Goal: Information Seeking & Learning: Learn about a topic

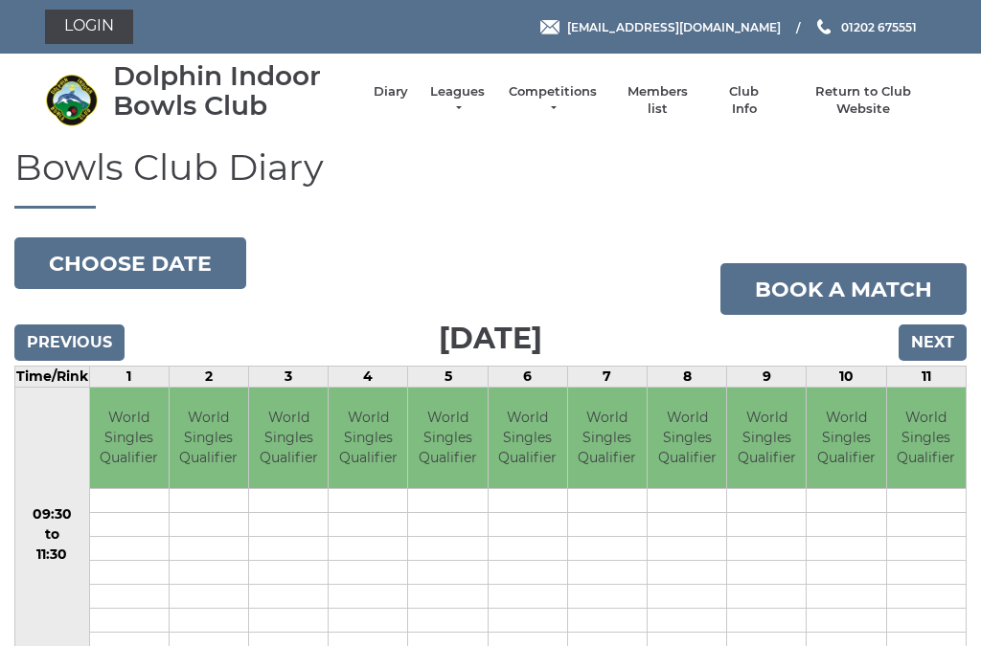
click at [940, 329] on input "Next" at bounding box center [932, 343] width 68 height 36
click at [924, 350] on input "Next" at bounding box center [932, 343] width 68 height 36
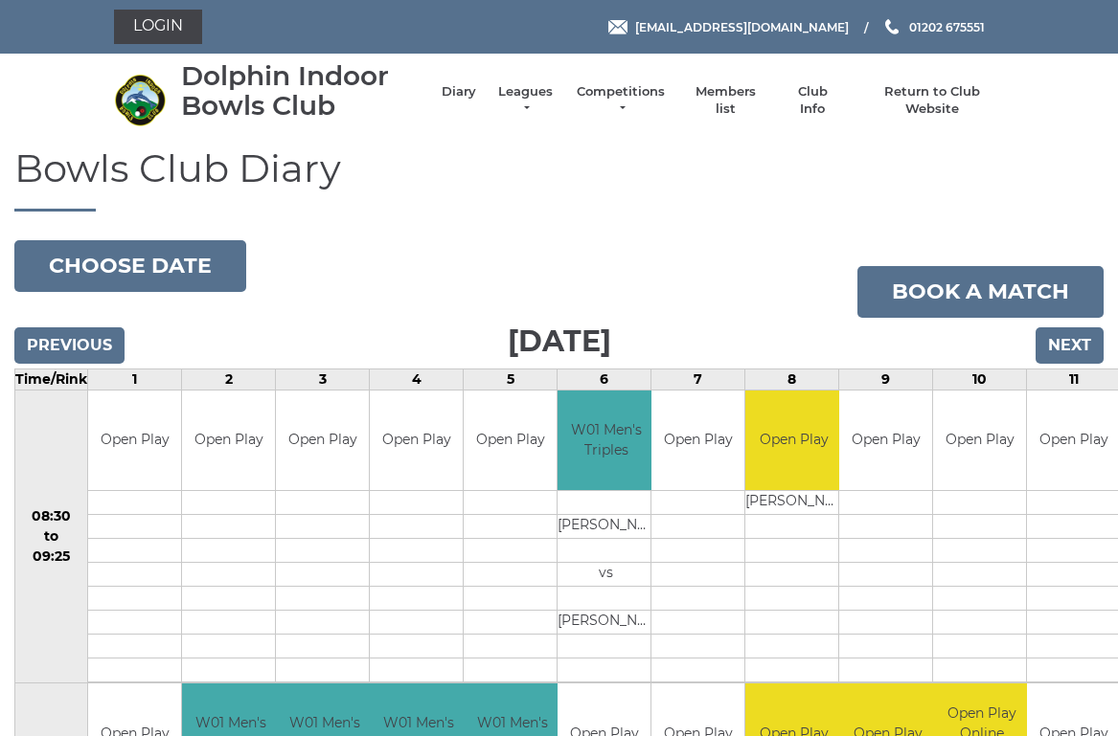
click at [532, 100] on link "Leagues" at bounding box center [525, 100] width 60 height 34
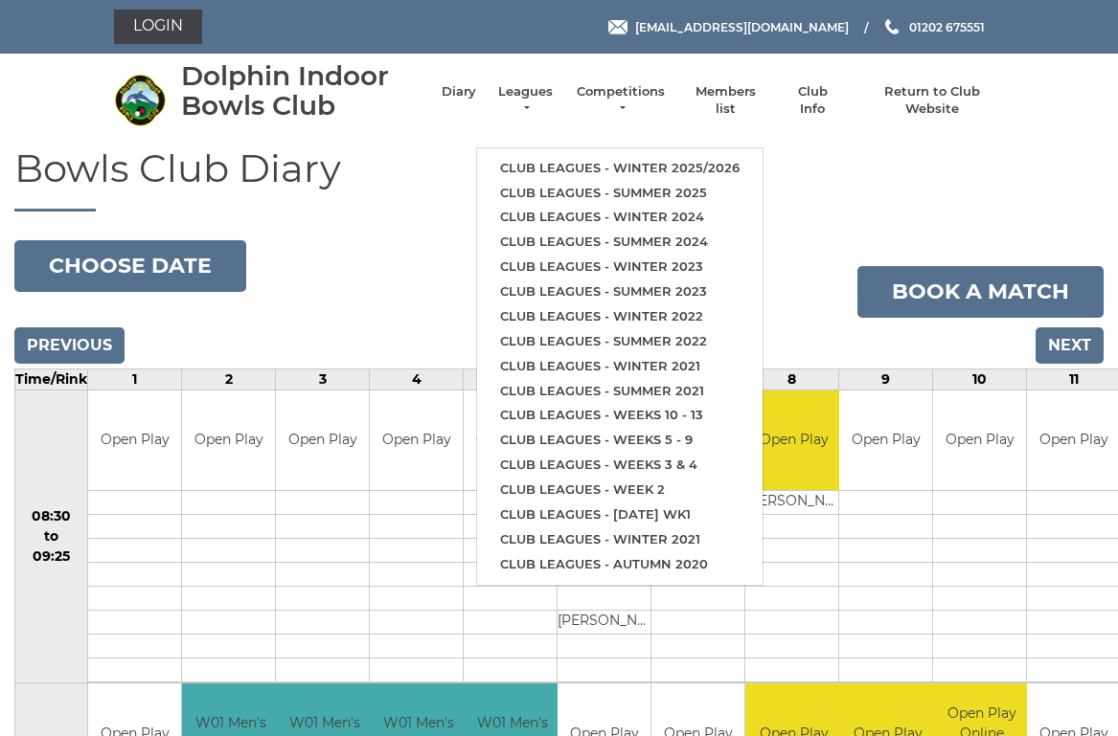
click at [749, 156] on link "Club leagues - Winter 2025/2026" at bounding box center [619, 168] width 285 height 25
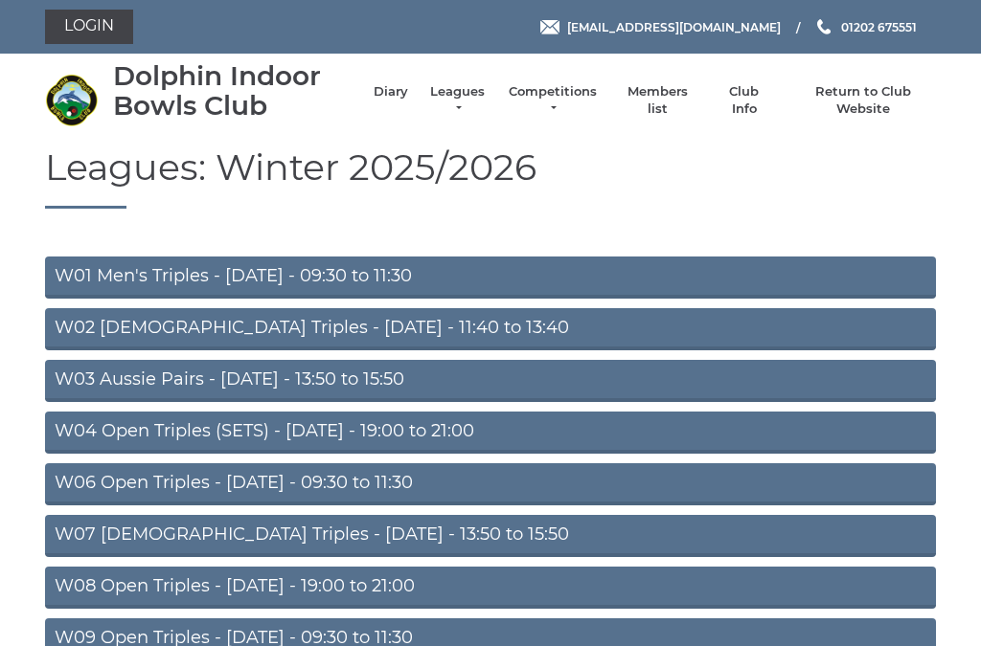
click at [377, 278] on link "W01 Men's Triples - Monday - 09:30 to 11:30" at bounding box center [490, 278] width 891 height 42
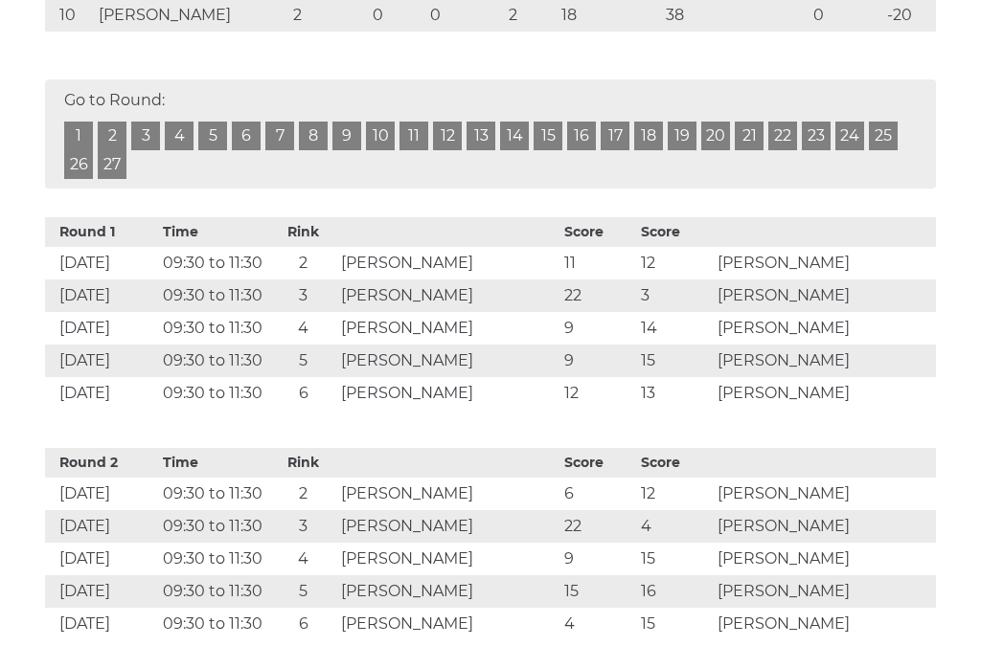
scroll to position [669, 0]
